Goal: Information Seeking & Learning: Learn about a topic

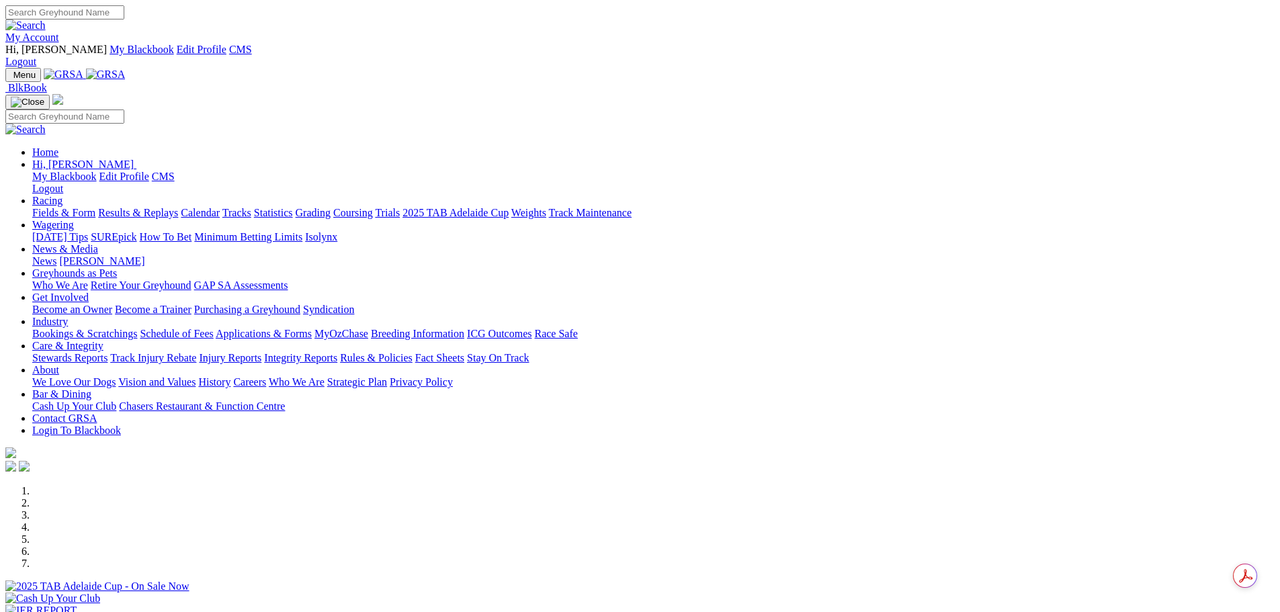
click at [59, 32] on link "My Account" at bounding box center [32, 37] width 54 height 11
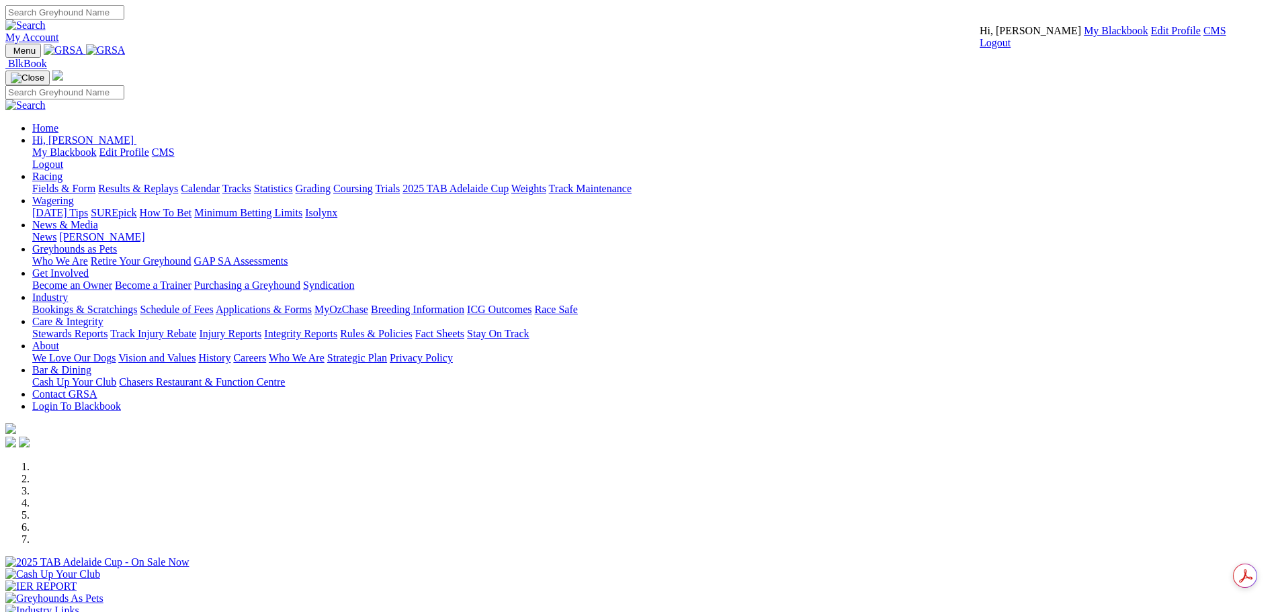
click at [1204, 36] on link "CMS" at bounding box center [1215, 30] width 23 height 11
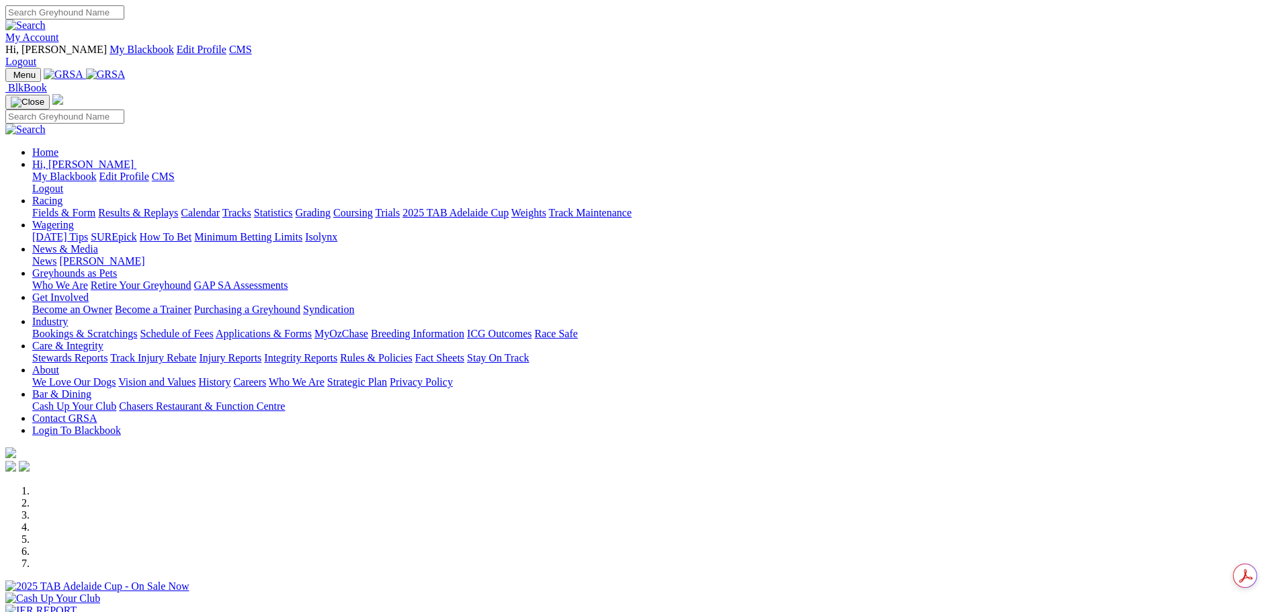
click at [59, 32] on link "My Account" at bounding box center [32, 37] width 54 height 11
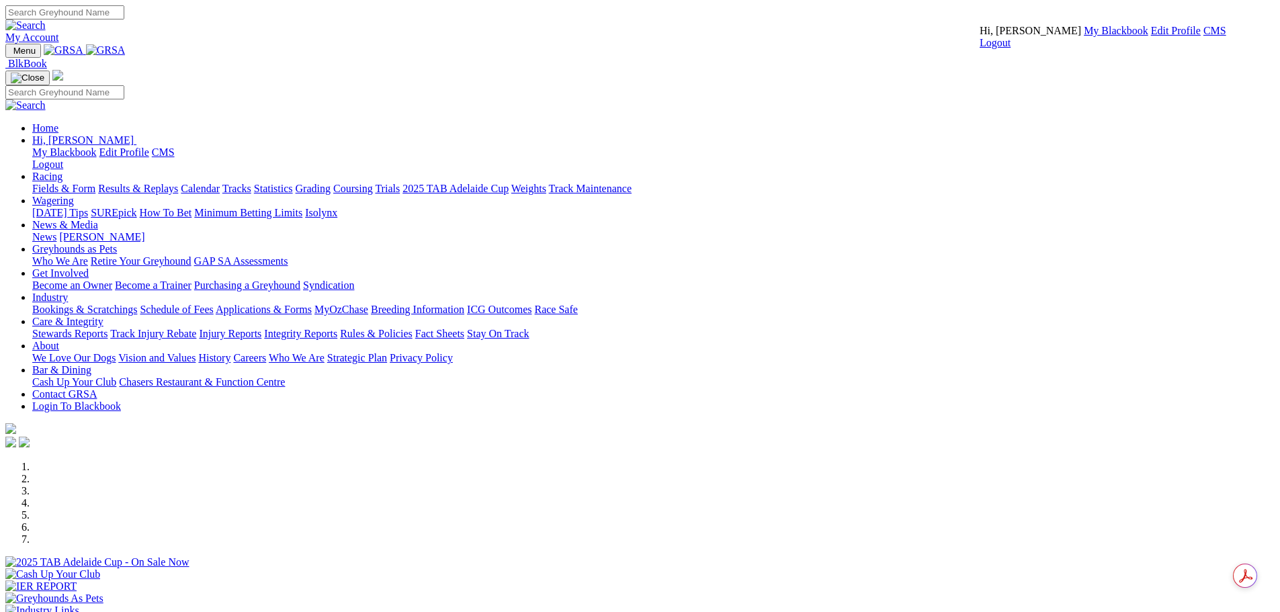
click at [1204, 36] on link "CMS" at bounding box center [1215, 30] width 23 height 11
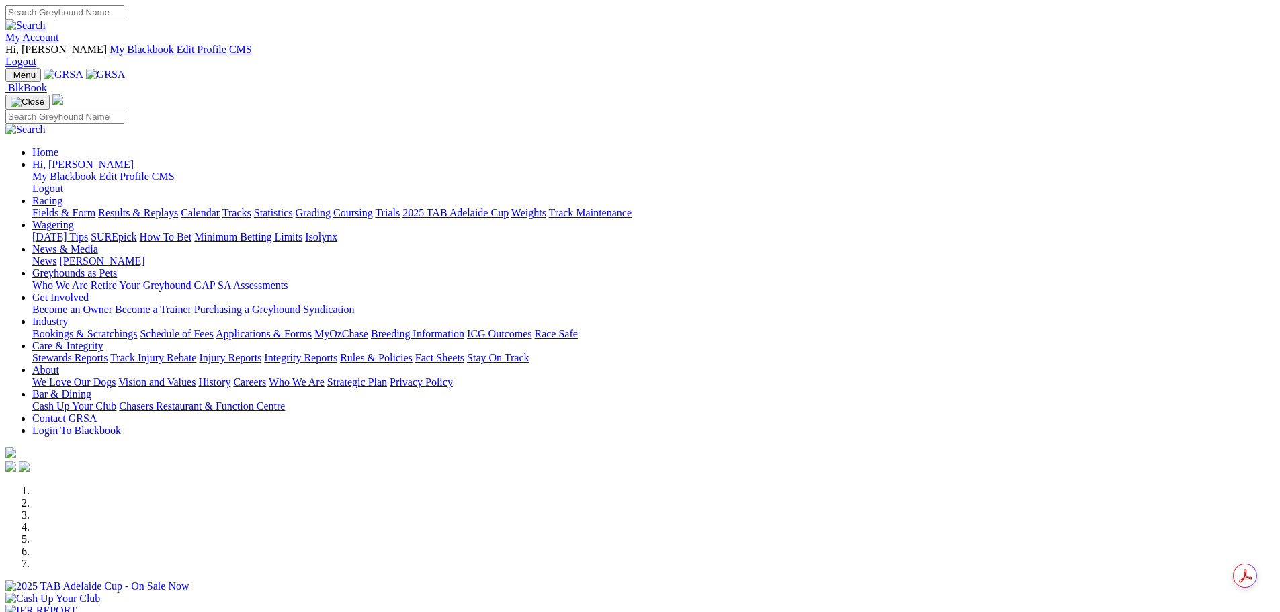
click at [98, 243] on link "News & Media" at bounding box center [65, 248] width 66 height 11
click at [56, 255] on link "News" at bounding box center [44, 260] width 24 height 11
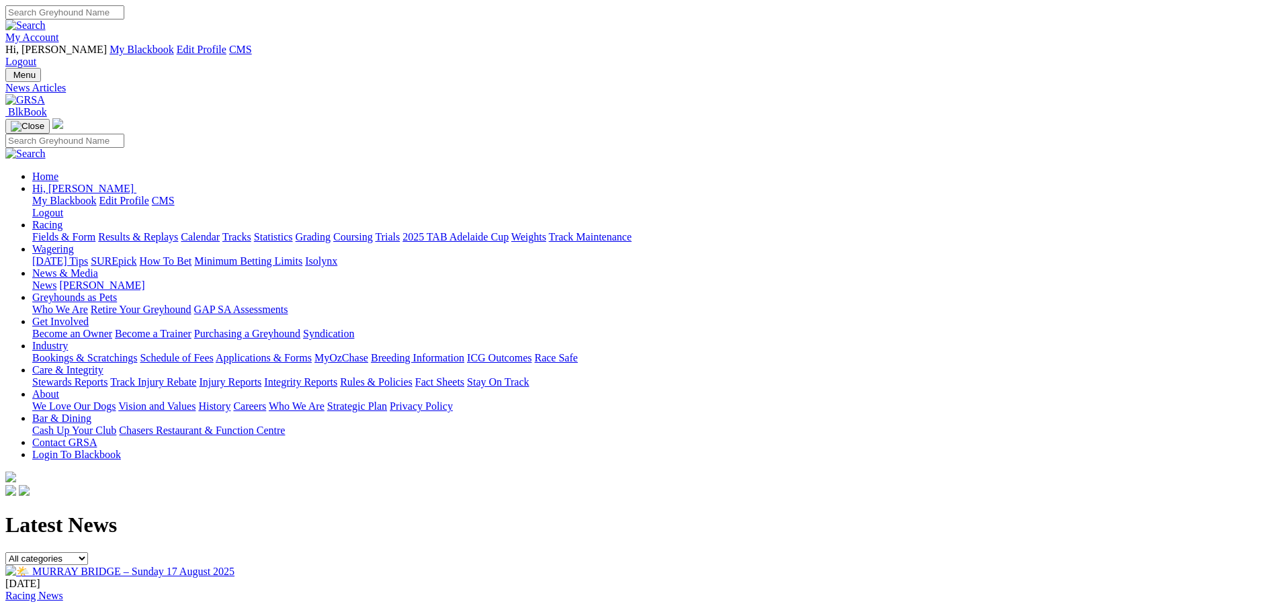
click at [274, 612] on link "🌤️ [PERSON_NAME][GEOGRAPHIC_DATA] – [DATE]" at bounding box center [139, 622] width 268 height 11
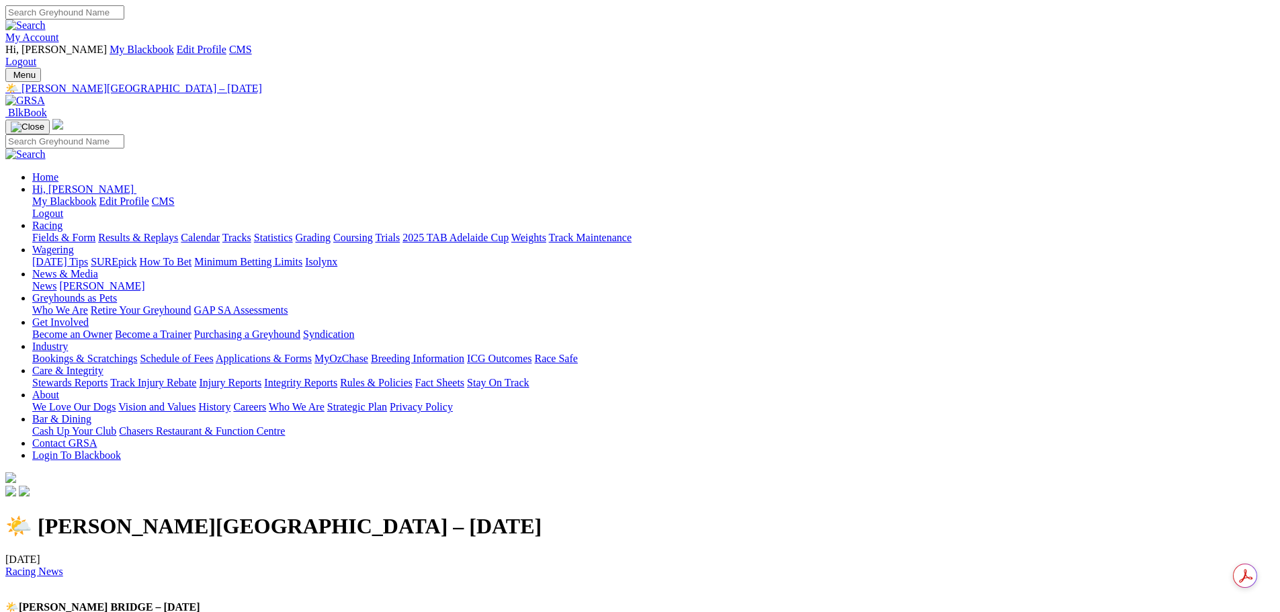
click at [59, 32] on link "My Account" at bounding box center [32, 37] width 54 height 11
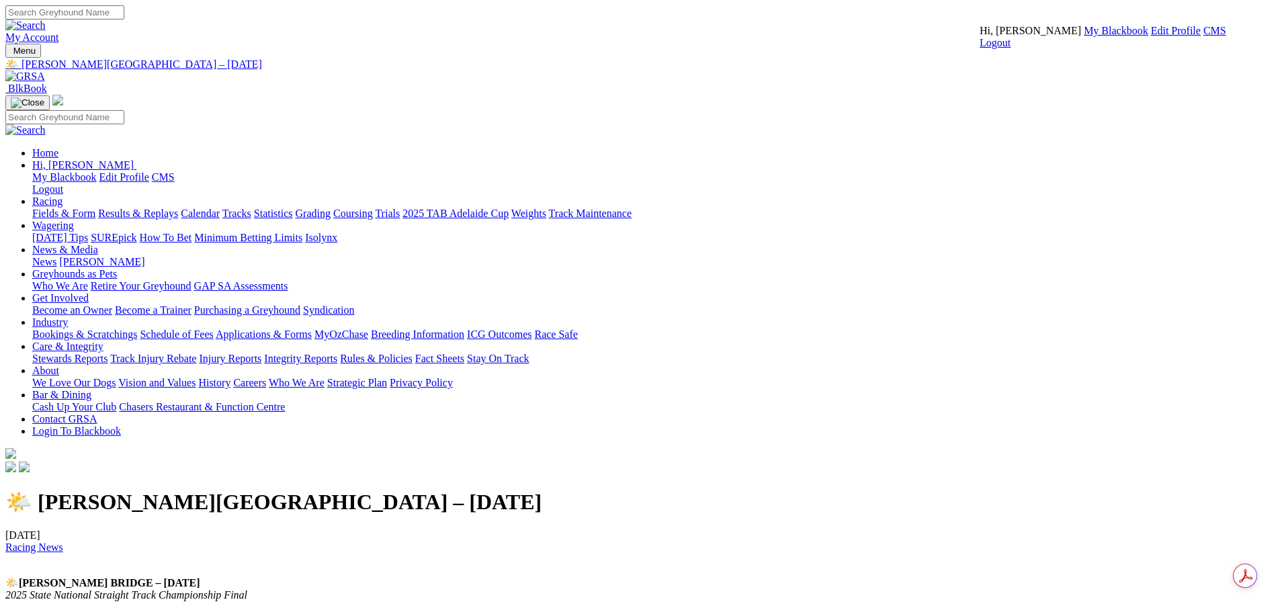
click at [1204, 36] on link "CMS" at bounding box center [1215, 30] width 23 height 11
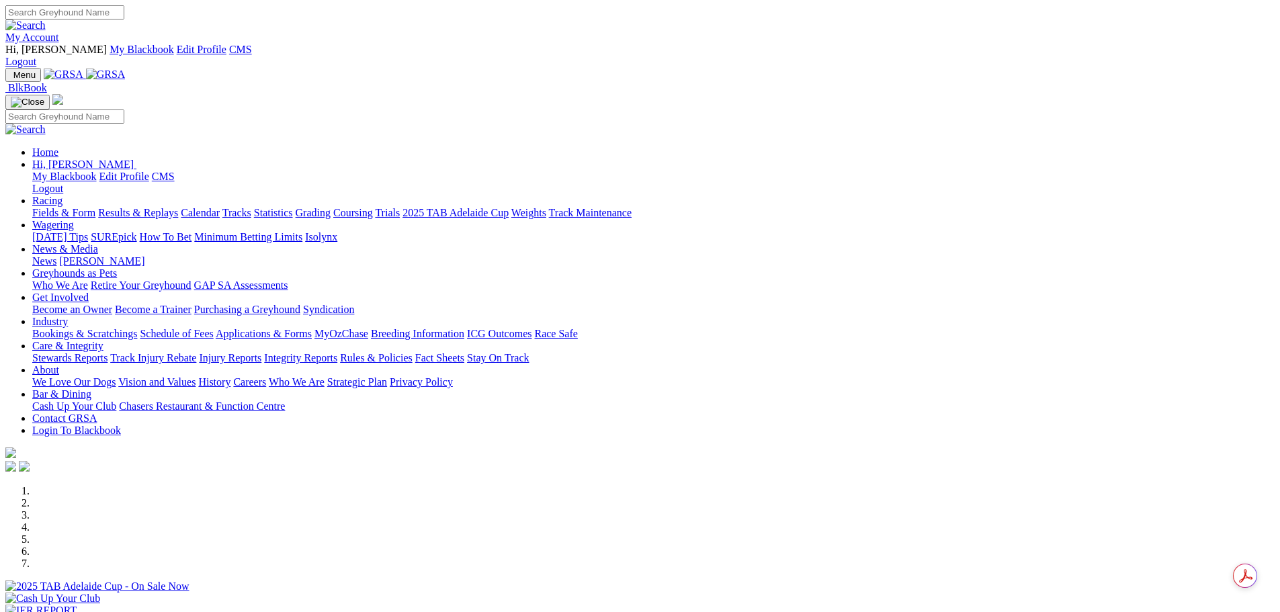
click at [98, 243] on link "News & Media" at bounding box center [65, 248] width 66 height 11
click at [56, 255] on link "News" at bounding box center [44, 260] width 24 height 11
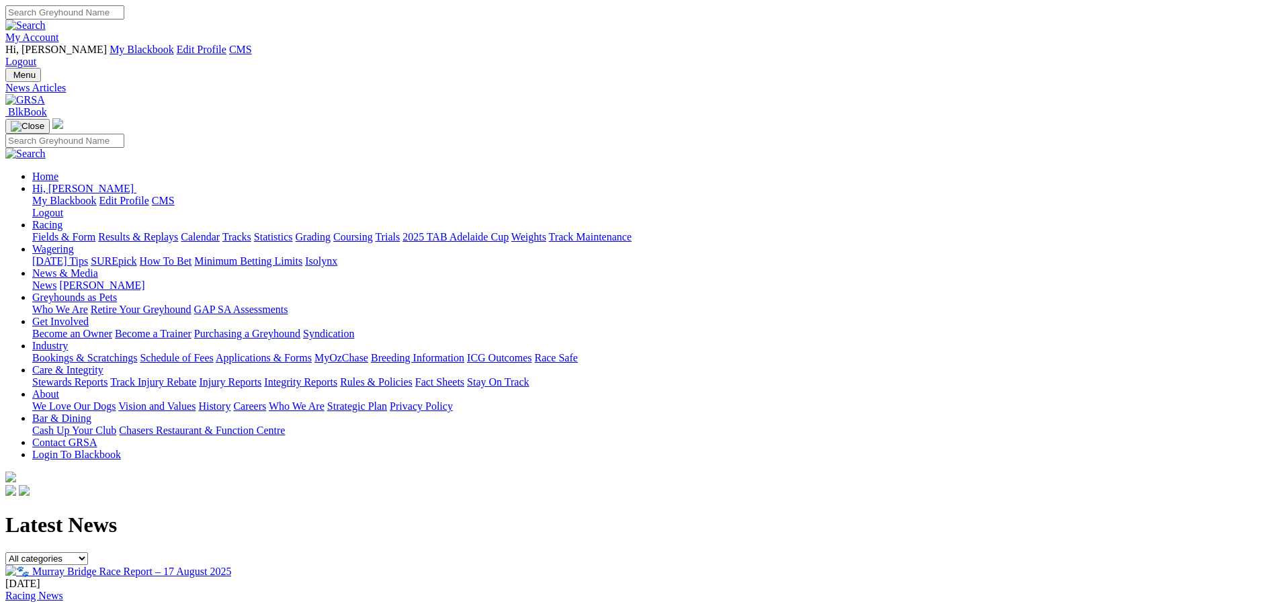
click at [40, 578] on span "18 Aug 2025" at bounding box center [22, 583] width 35 height 11
click at [231, 565] on img at bounding box center [118, 571] width 226 height 13
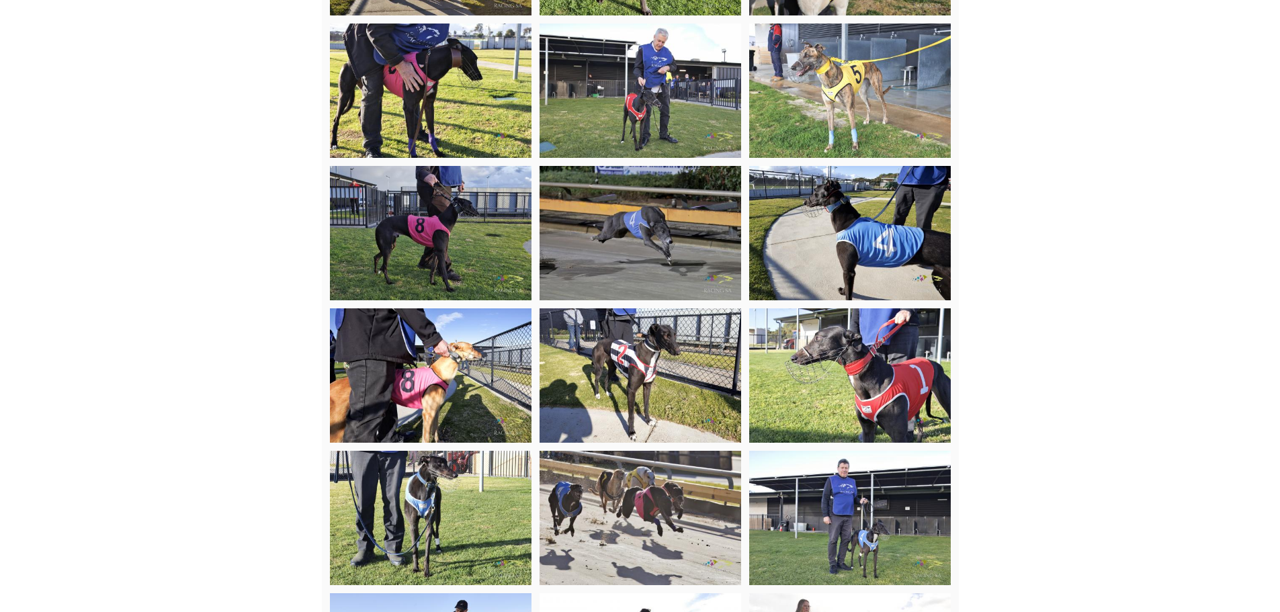
scroll to position [1143, 0]
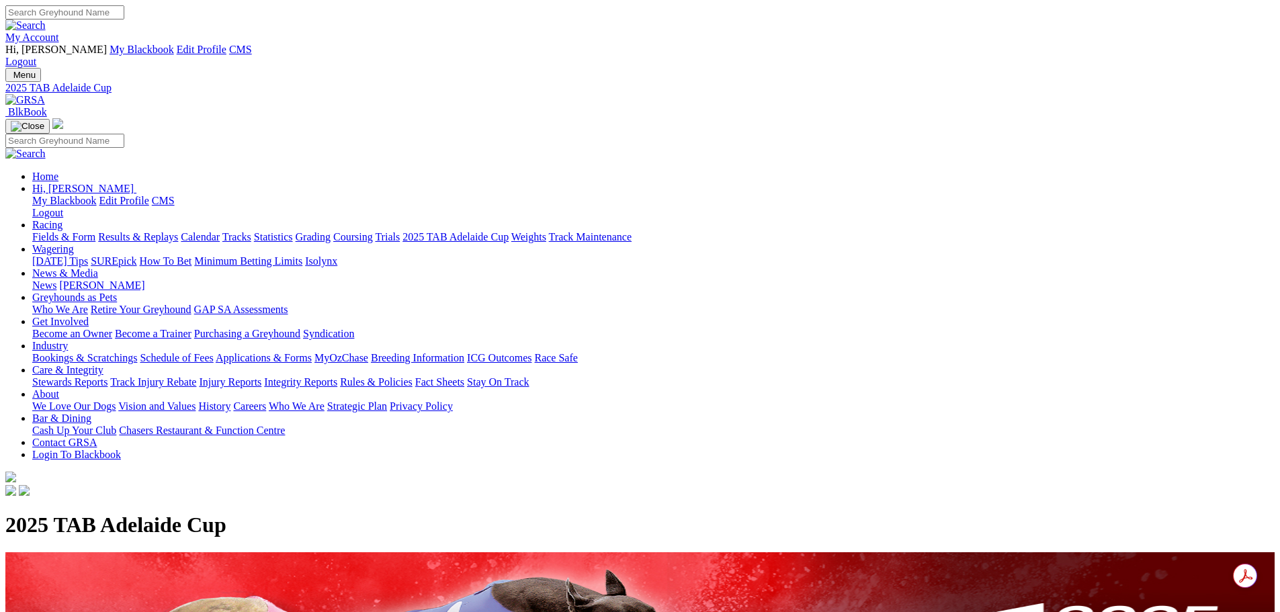
click at [427, 513] on h1 "2025 TAB Adelaide Cup" at bounding box center [640, 525] width 1270 height 25
copy body "2025 TAB Adelaide Cup"
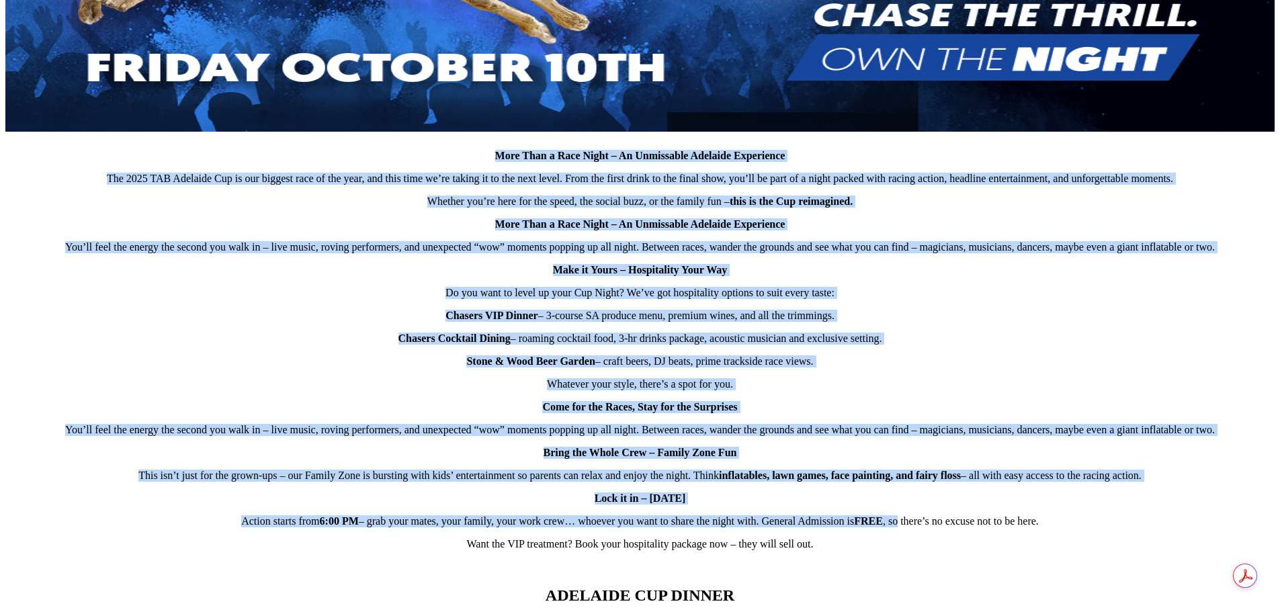
scroll to position [806, 0]
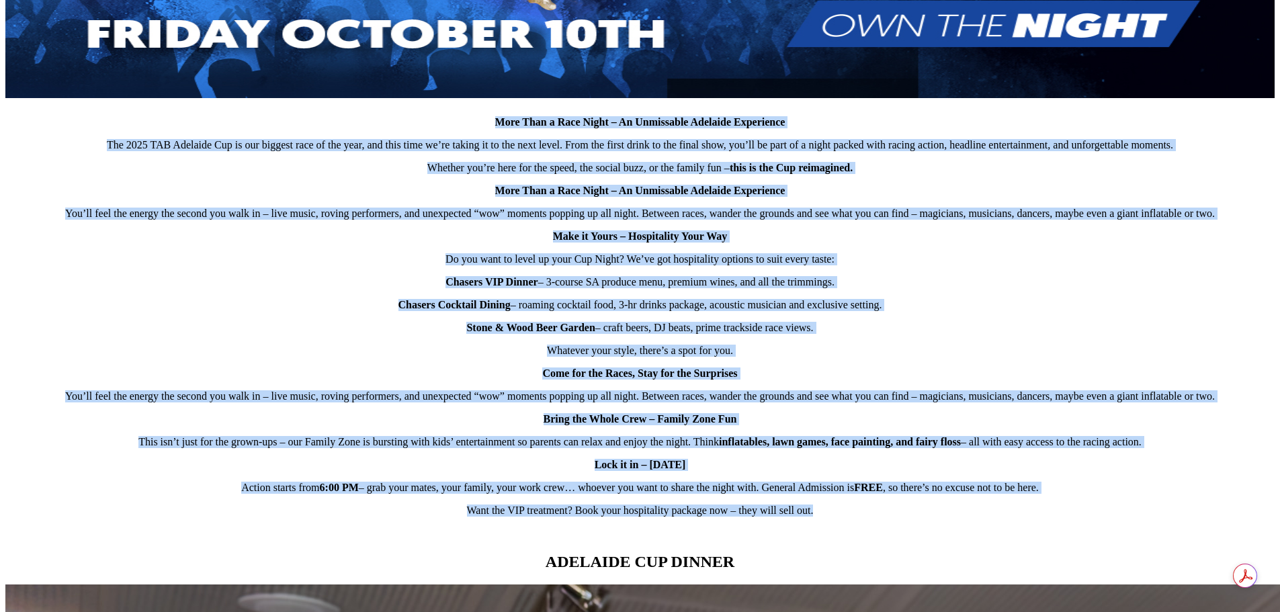
drag, startPoint x: 505, startPoint y: 175, endPoint x: 903, endPoint y: 515, distance: 523.4
click at [903, 515] on div "More Than a Race Night – An Unmissable Adelaide Experience The 2025 TAB Adelaid…" at bounding box center [640, 143] width 1270 height 794
click at [804, 315] on div "More Than a Race Night – An Unmissable Adelaide Experience The 2025 TAB Adelaid…" at bounding box center [640, 143] width 1270 height 794
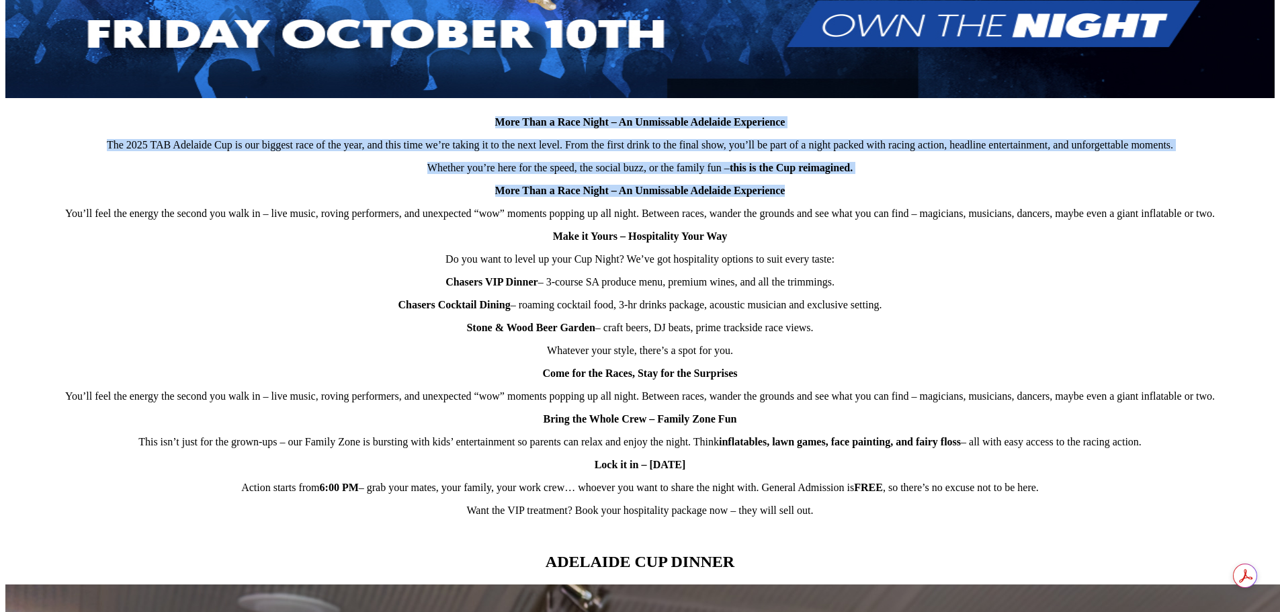
drag, startPoint x: 509, startPoint y: 107, endPoint x: 916, endPoint y: 173, distance: 412.6
click at [916, 173] on div "More Than a Race Night – An Unmissable Adelaide Experience The 2025 TAB Adelaid…" at bounding box center [640, 143] width 1270 height 794
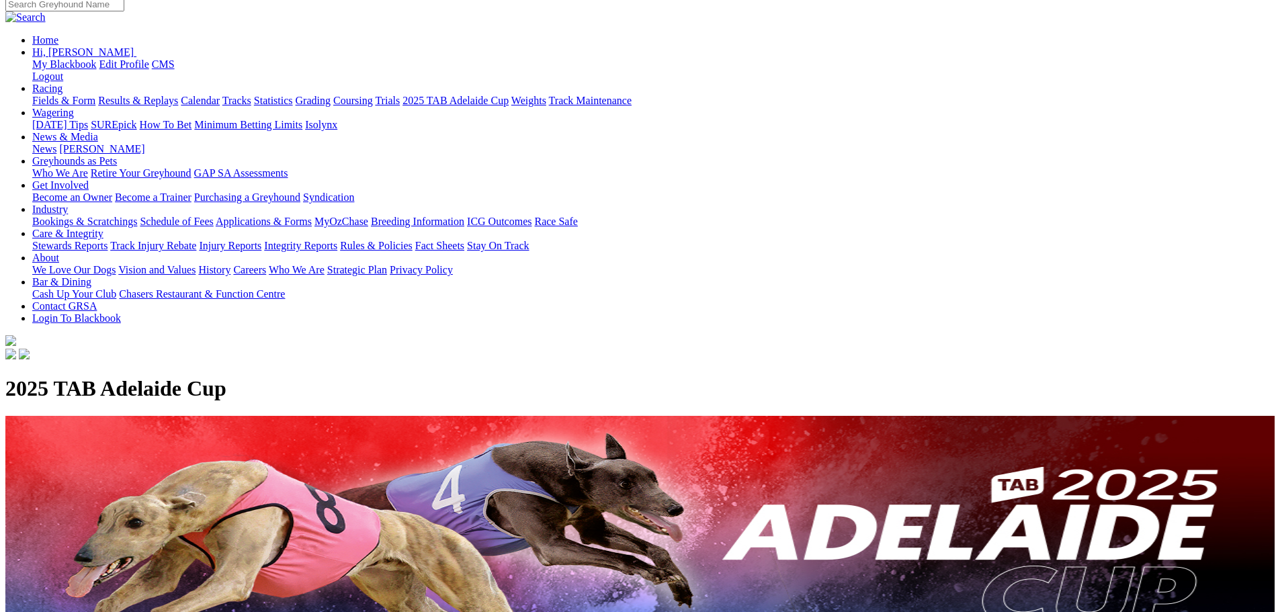
scroll to position [0, 0]
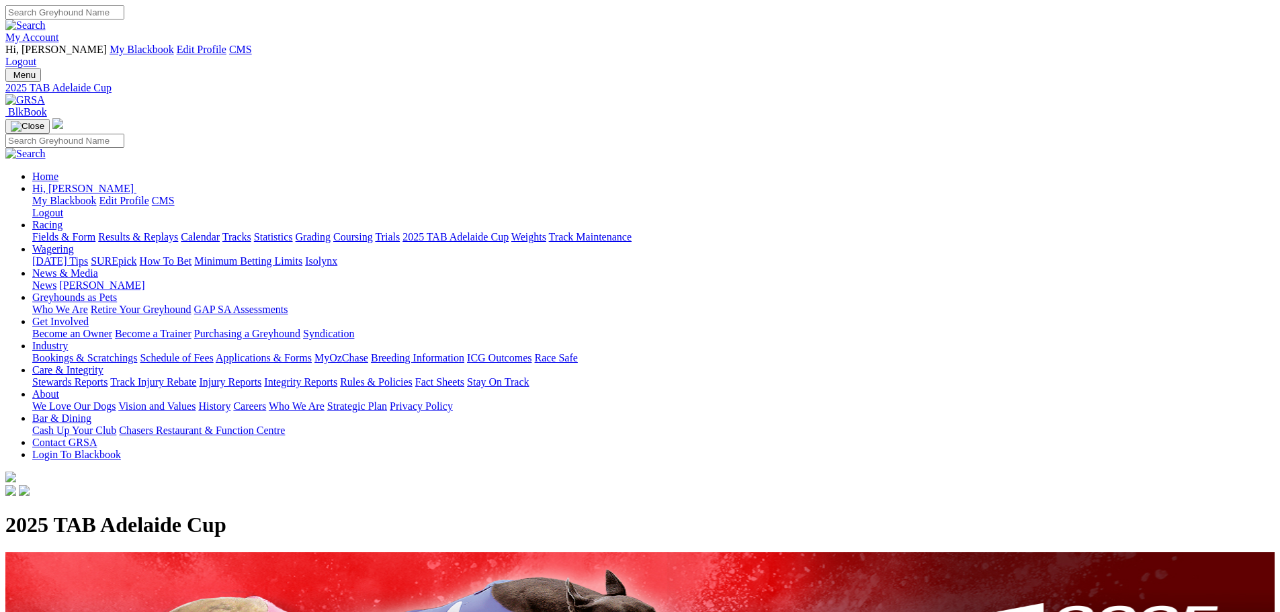
click at [59, 41] on img at bounding box center [59, 41] width 0 height 0
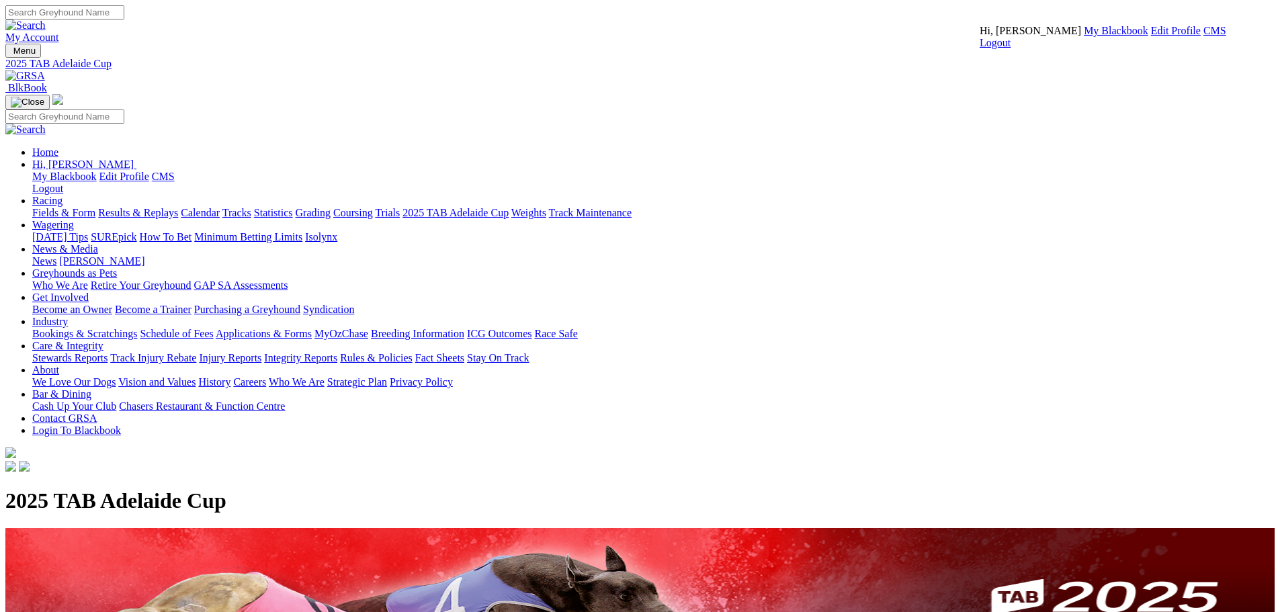
click at [1204, 36] on link "CMS" at bounding box center [1215, 30] width 23 height 11
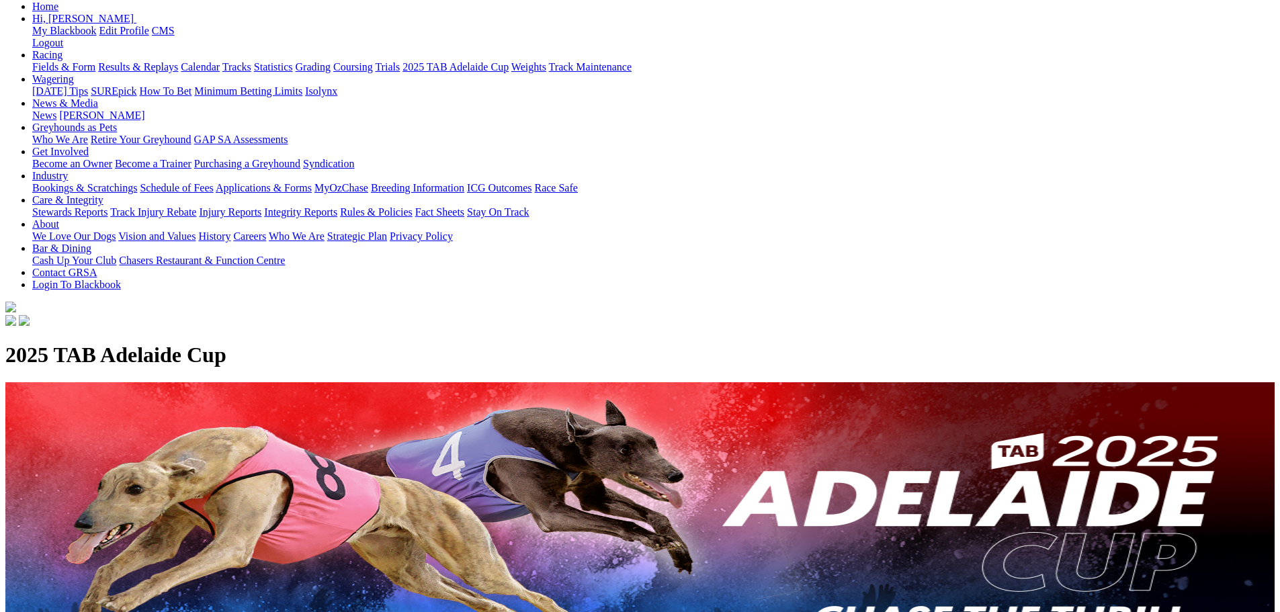
scroll to position [336, 0]
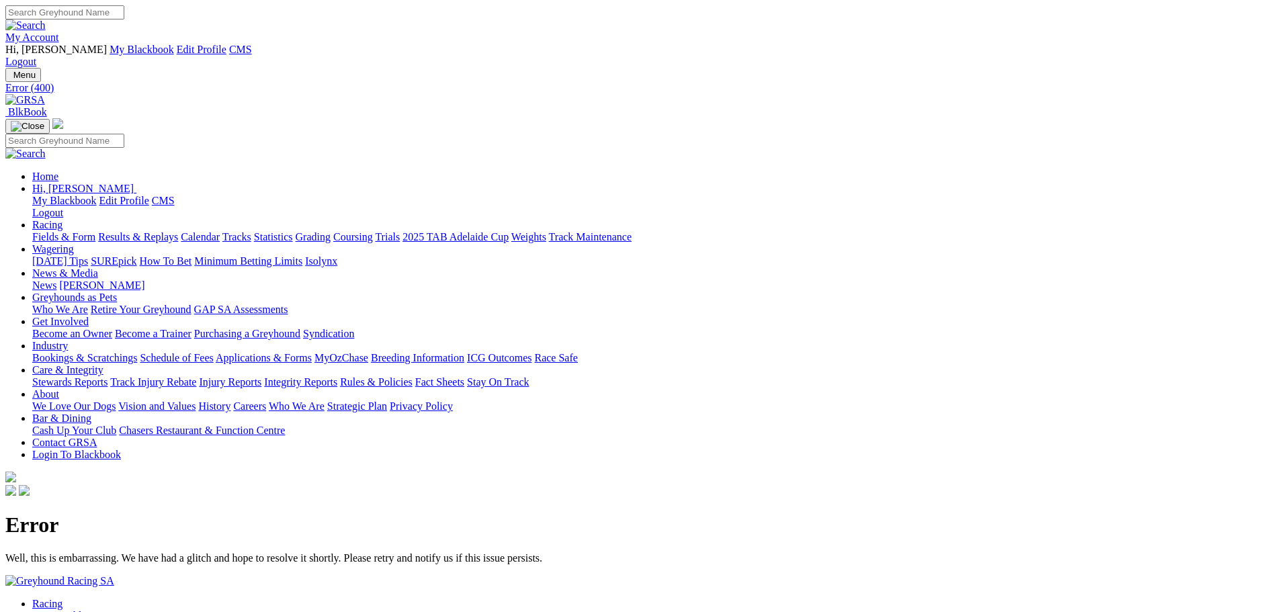
click at [98, 267] on link "News & Media" at bounding box center [65, 272] width 66 height 11
